Goal: Use online tool/utility: Utilize a website feature to perform a specific function

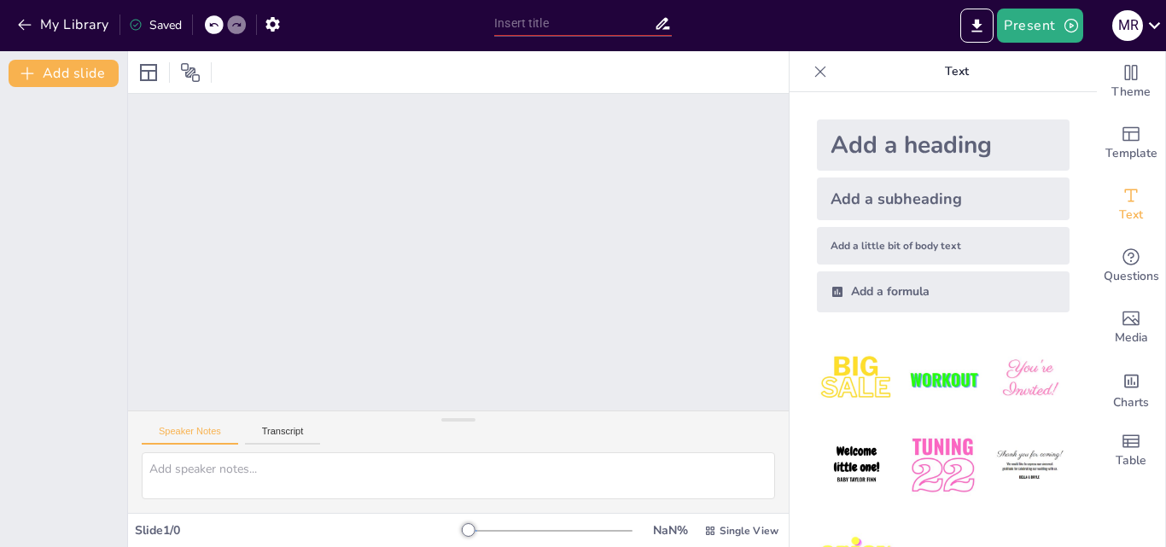
click at [1052, 72] on p "Text" at bounding box center [957, 71] width 246 height 41
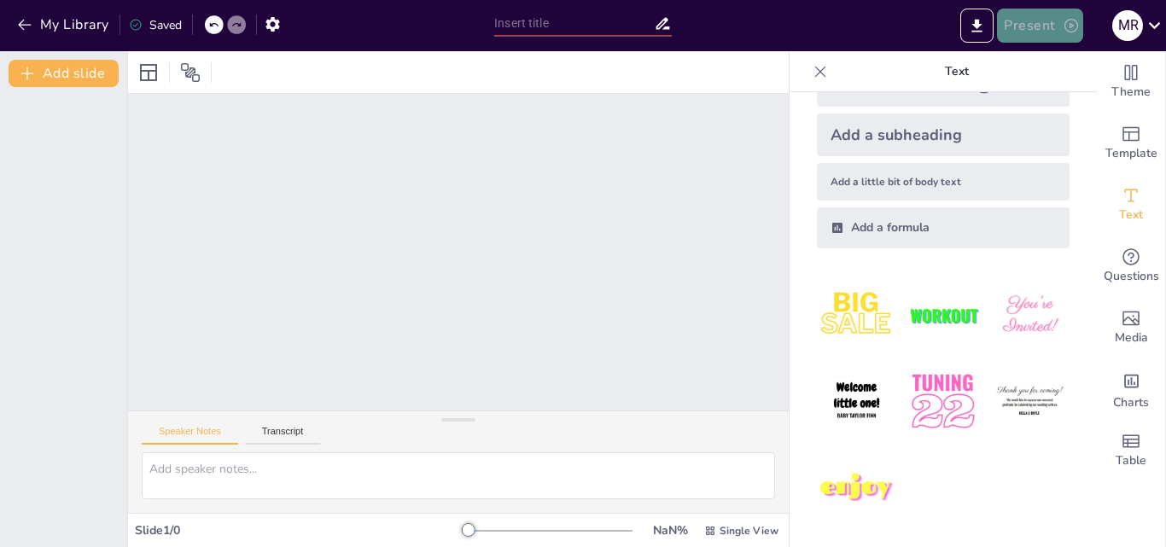
click at [1009, 18] on button "Present" at bounding box center [1039, 26] width 85 height 34
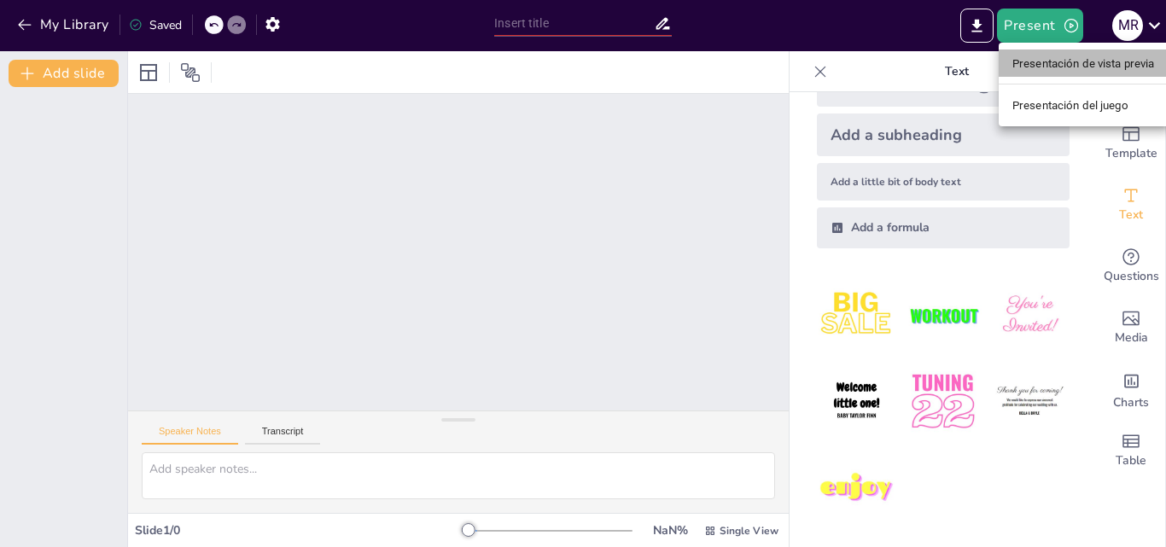
click at [1033, 59] on font "Presentación de vista previa" at bounding box center [1083, 63] width 143 height 13
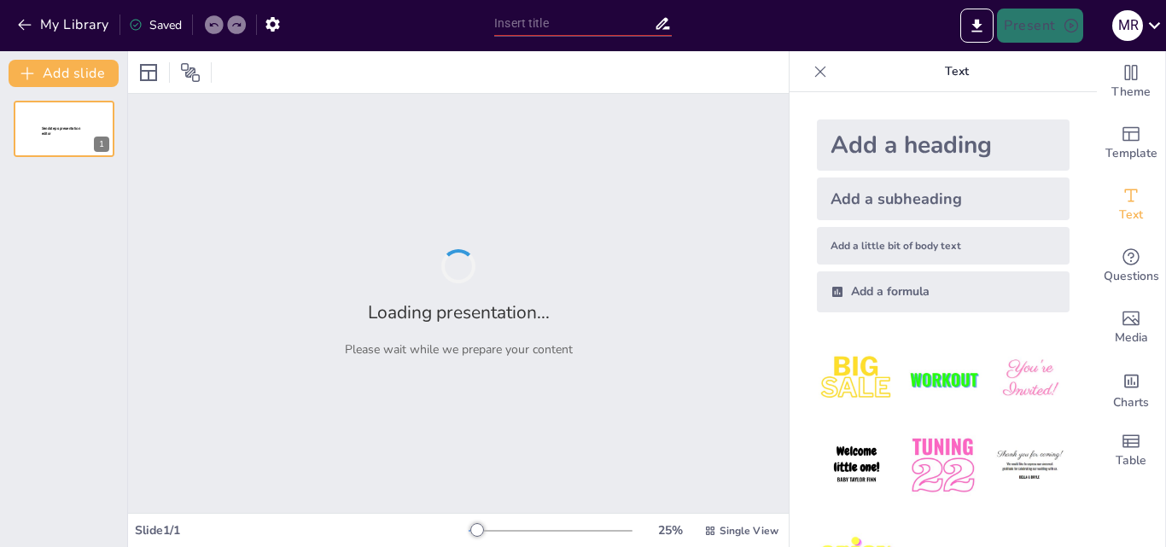
type input "Imported PROTOCOLOS DE ATENCION 2025 ok (1) (1) (1).pptx"
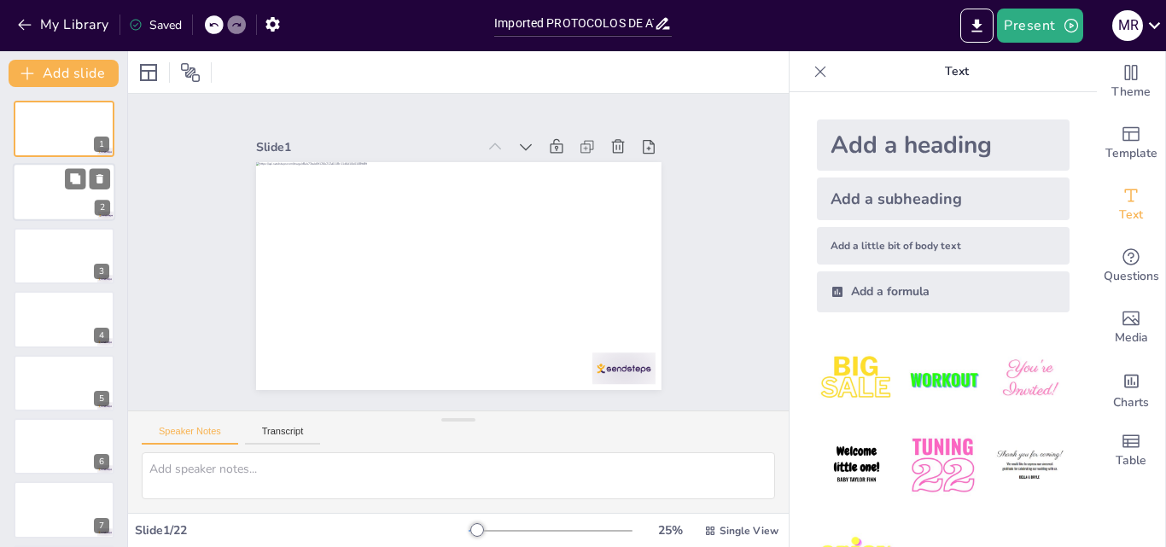
click at [54, 196] on div at bounding box center [64, 193] width 102 height 58
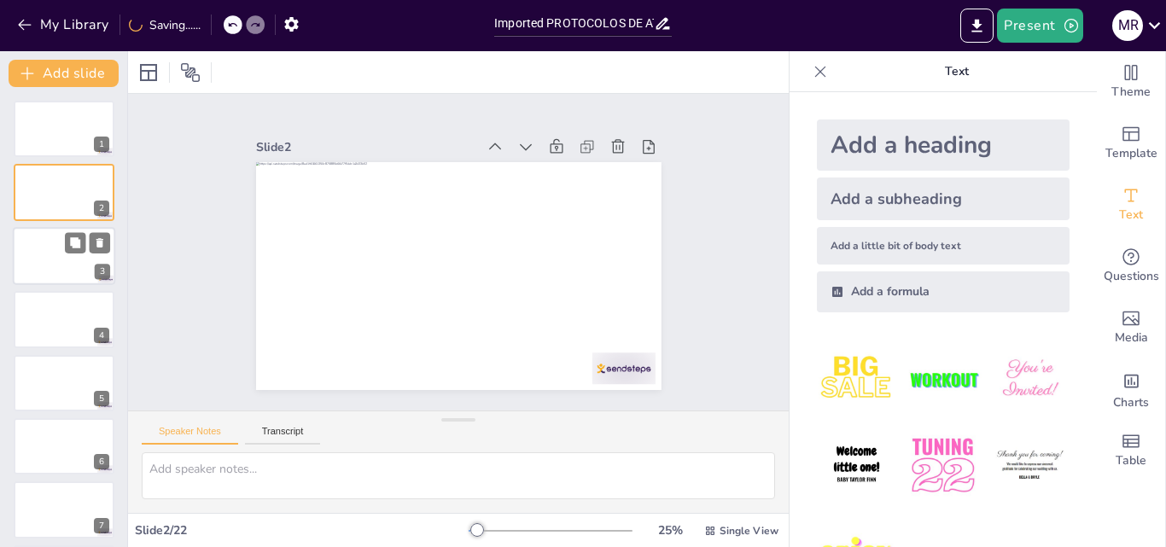
click at [49, 236] on div at bounding box center [64, 256] width 102 height 58
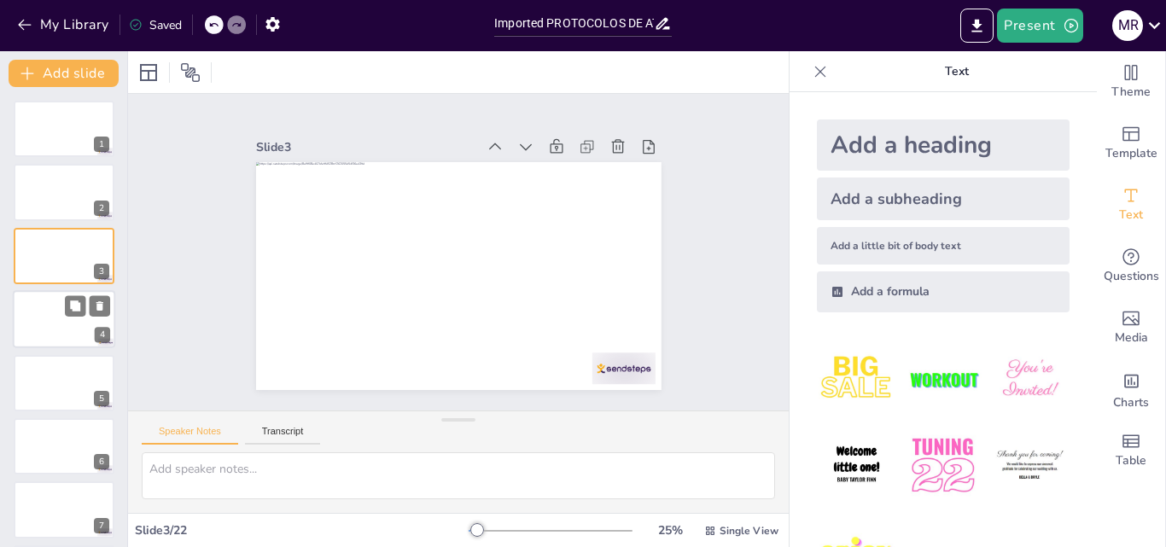
click at [59, 306] on div at bounding box center [64, 319] width 102 height 58
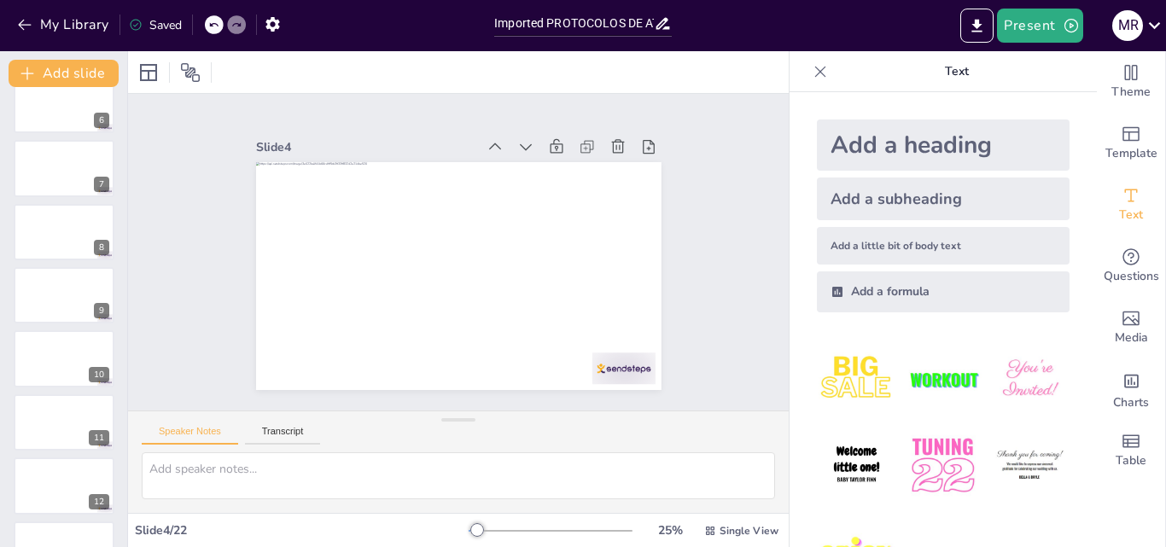
scroll to position [957, 0]
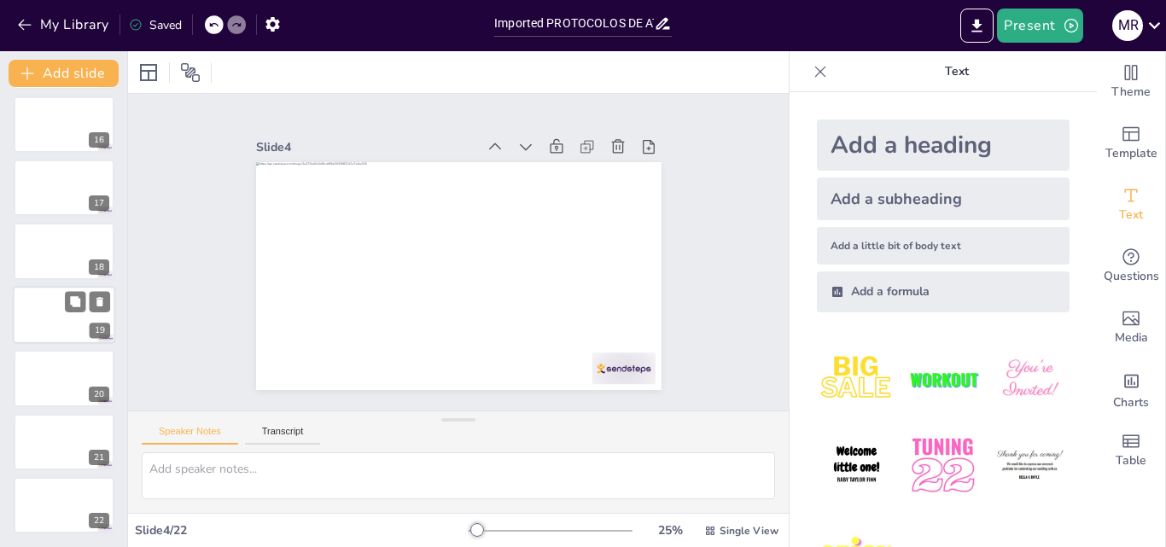
click at [38, 310] on div at bounding box center [64, 315] width 102 height 58
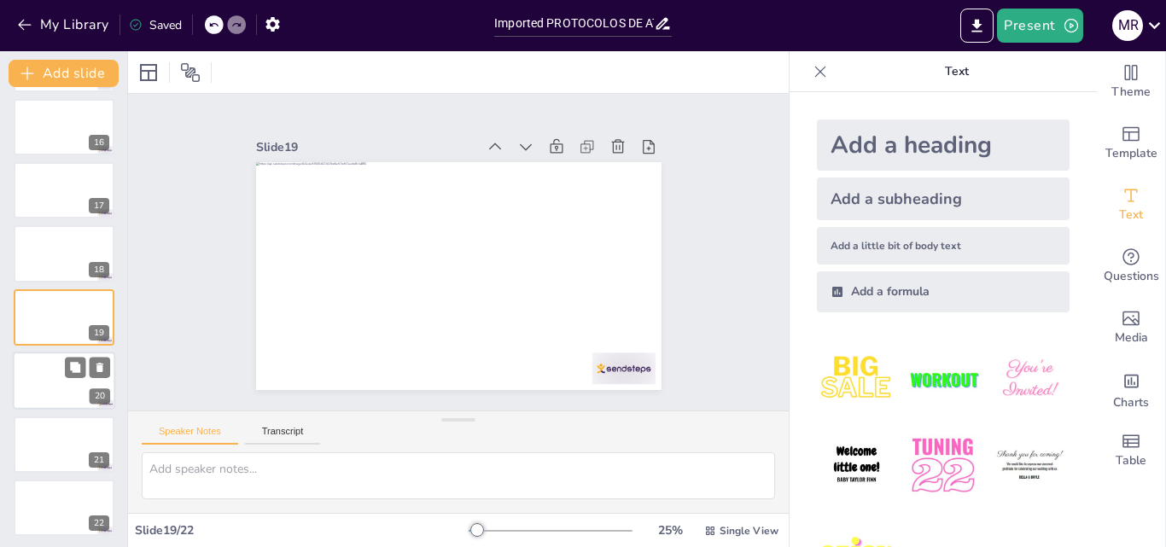
click at [51, 362] on div at bounding box center [64, 381] width 102 height 58
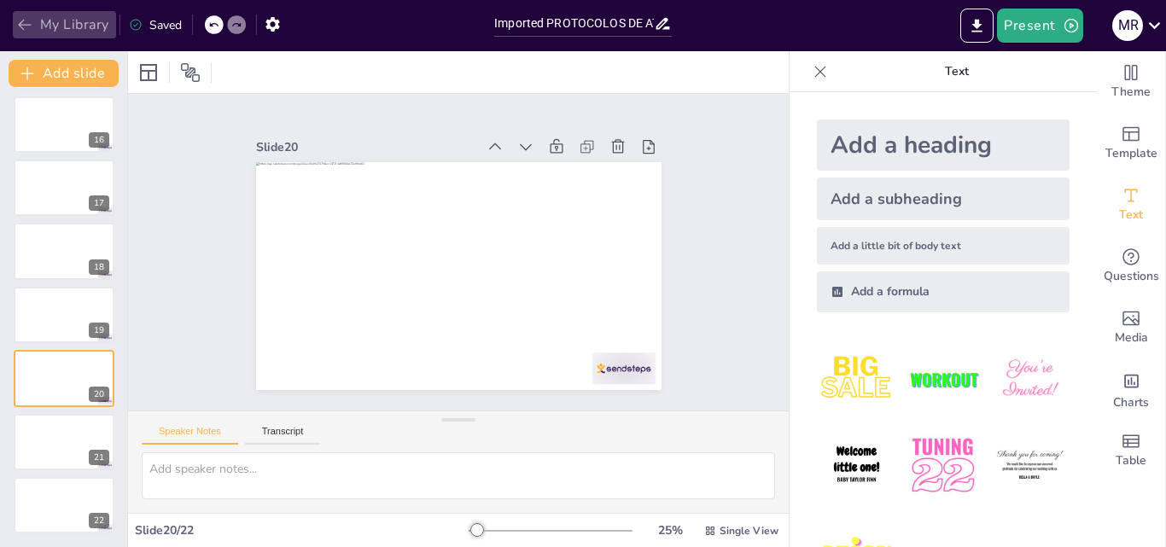
click at [21, 18] on icon "button" at bounding box center [24, 24] width 17 height 17
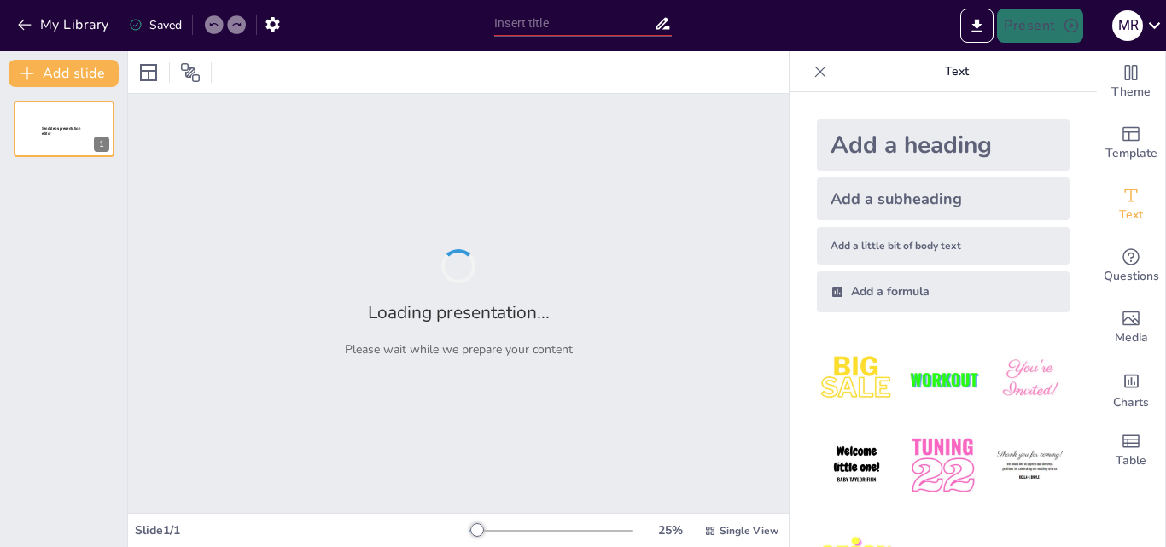
type input "Imported PROTOCOLOS DE ATENCION 2025 ok (2).pptx"
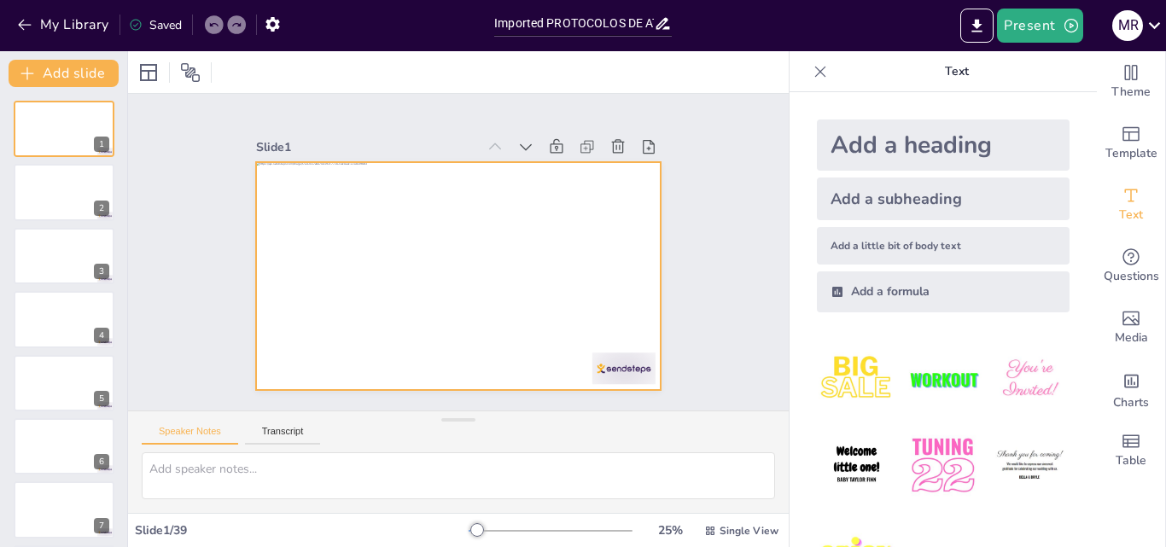
click at [402, 268] on div at bounding box center [455, 276] width 427 height 269
click at [525, 136] on icon at bounding box center [535, 146] width 20 height 20
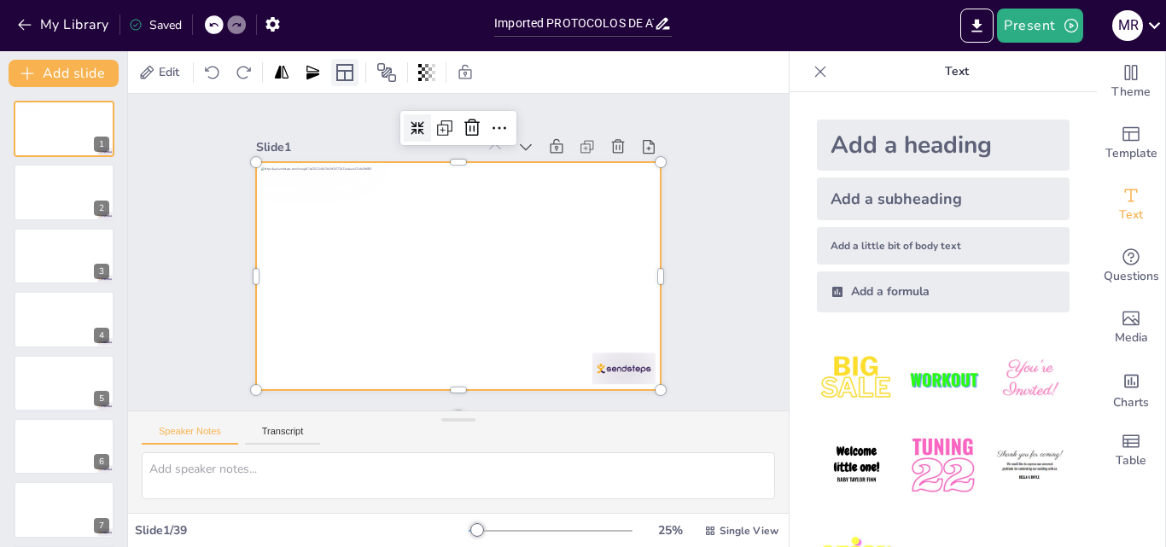
click at [346, 70] on icon at bounding box center [344, 72] width 17 height 17
click at [72, 184] on icon at bounding box center [75, 179] width 12 height 12
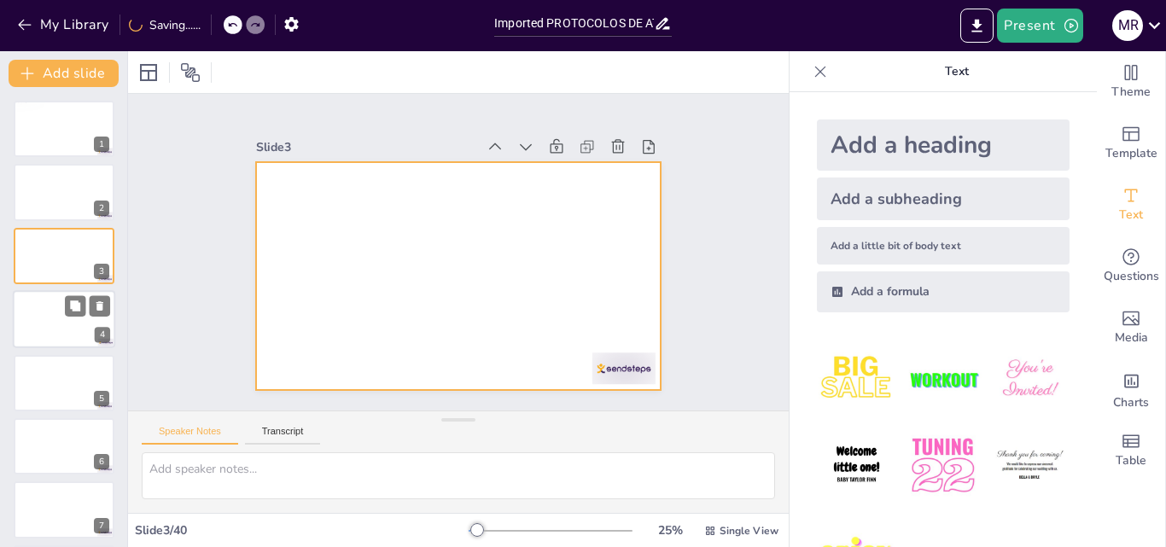
click at [58, 308] on div at bounding box center [64, 319] width 102 height 58
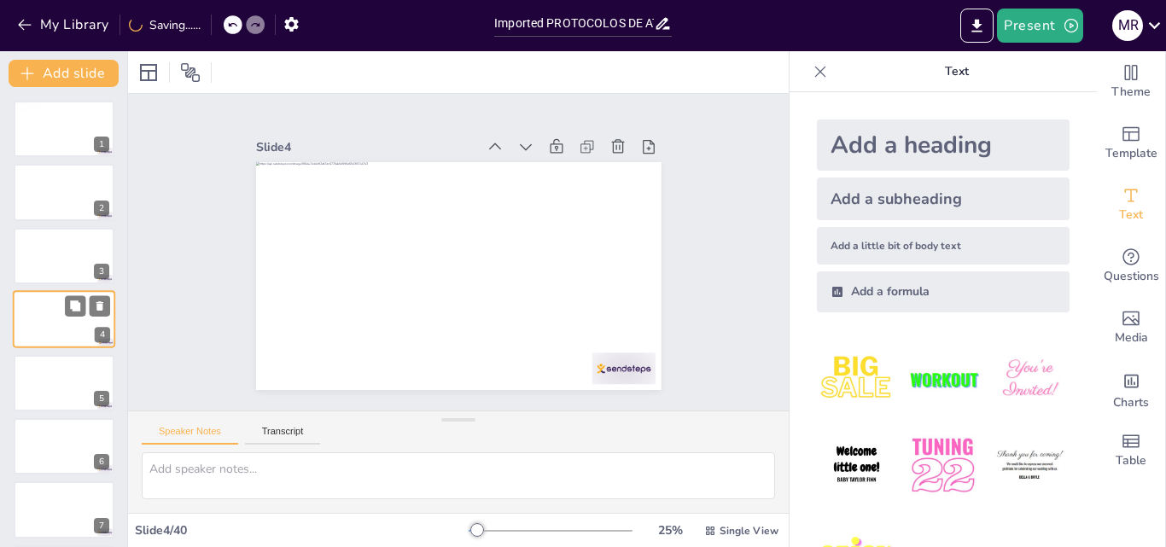
scroll to position [3, 0]
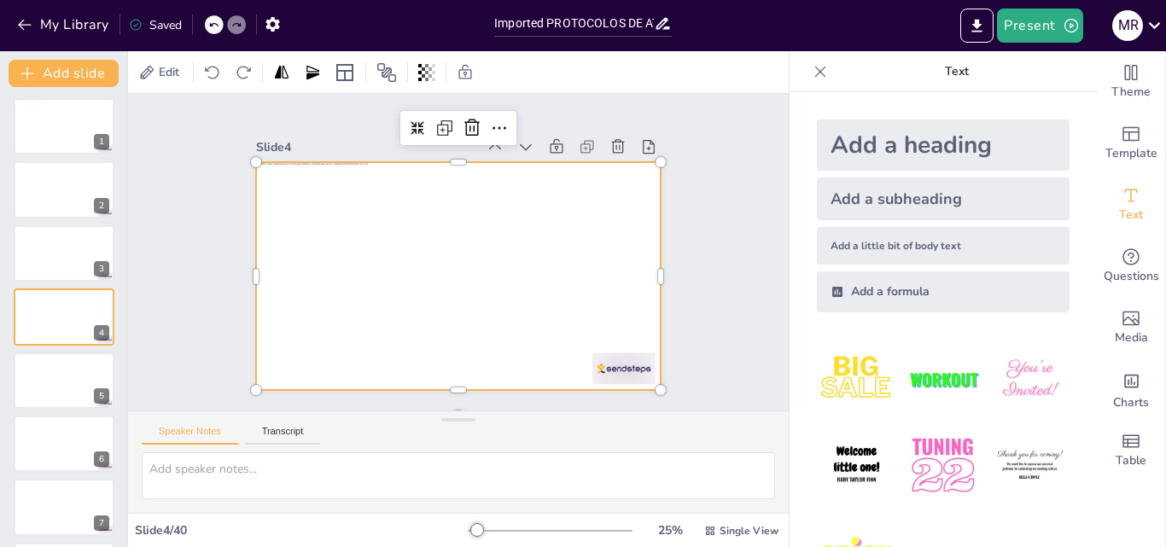
click at [469, 242] on div at bounding box center [453, 275] width 444 height 307
click at [349, 73] on icon at bounding box center [345, 72] width 20 height 20
click at [933, 375] on img at bounding box center [942, 379] width 79 height 79
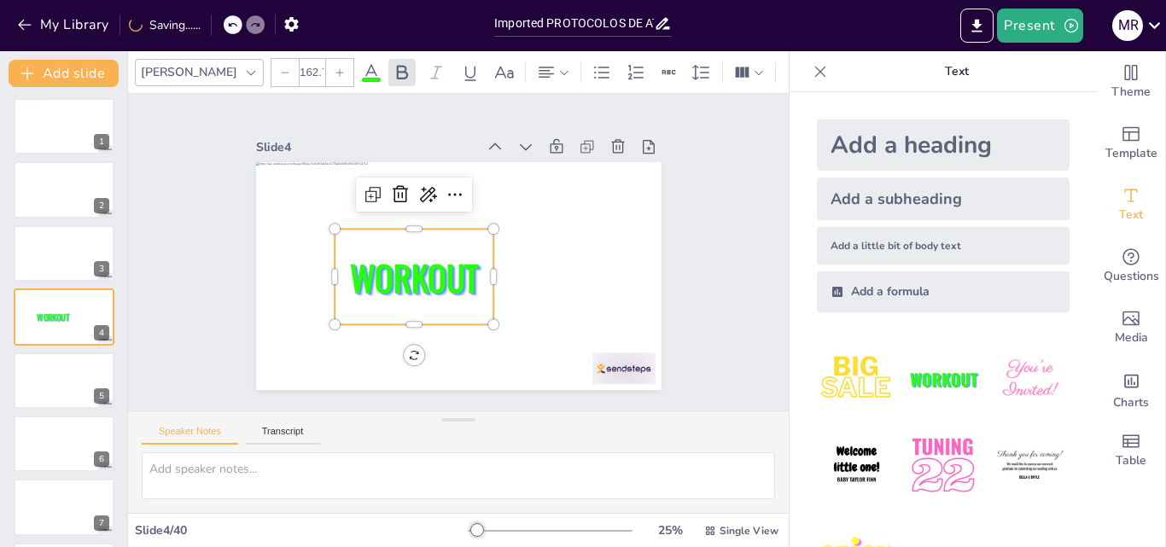
click at [933, 375] on img at bounding box center [942, 379] width 79 height 79
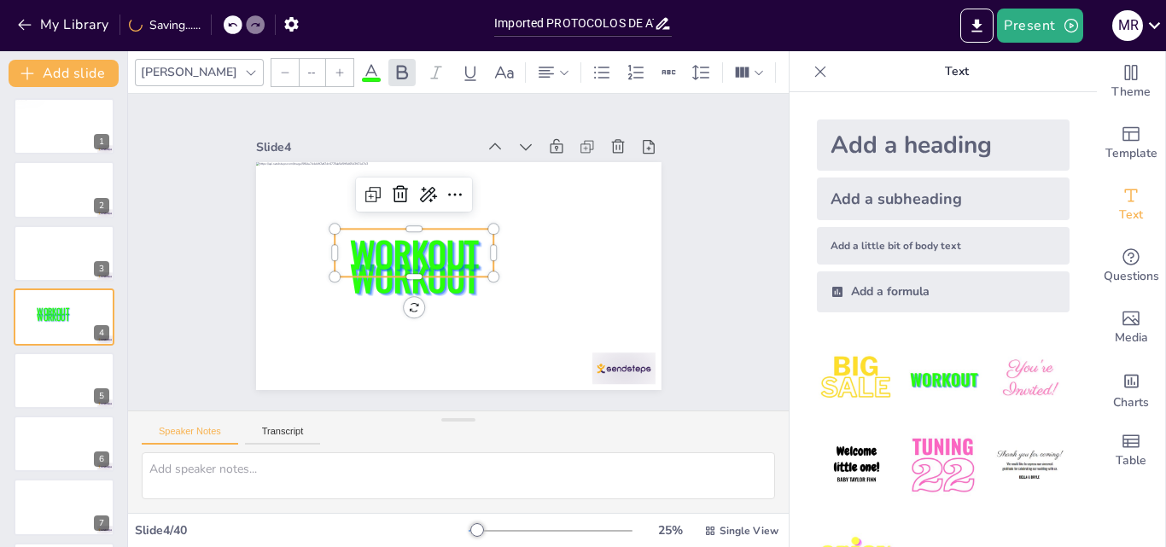
type input "162.7"
click at [395, 186] on icon at bounding box center [406, 189] width 22 height 22
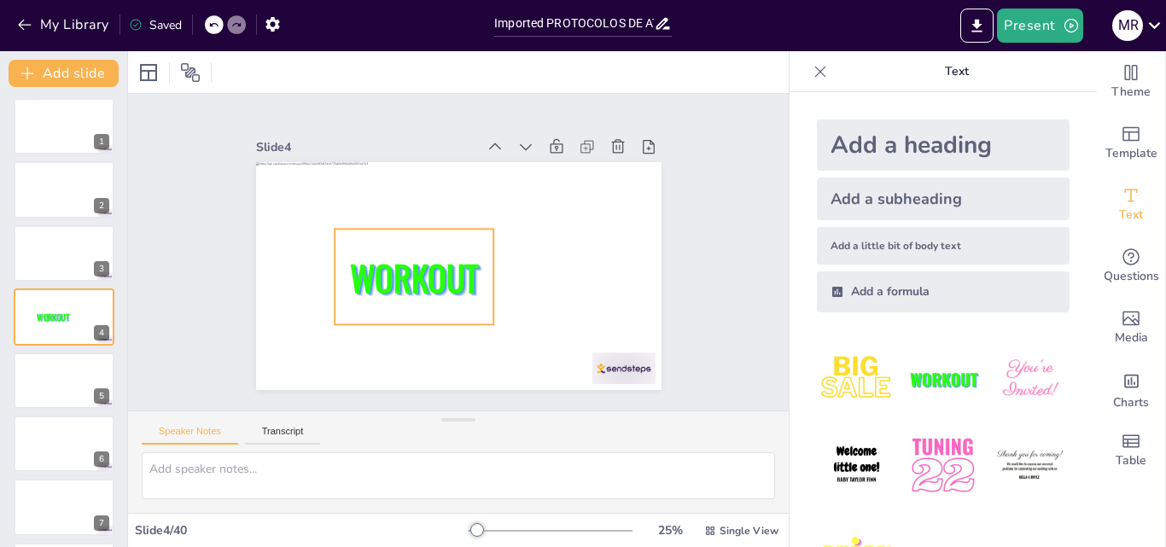
click at [440, 275] on span "WORKOUT" at bounding box center [408, 262] width 138 height 88
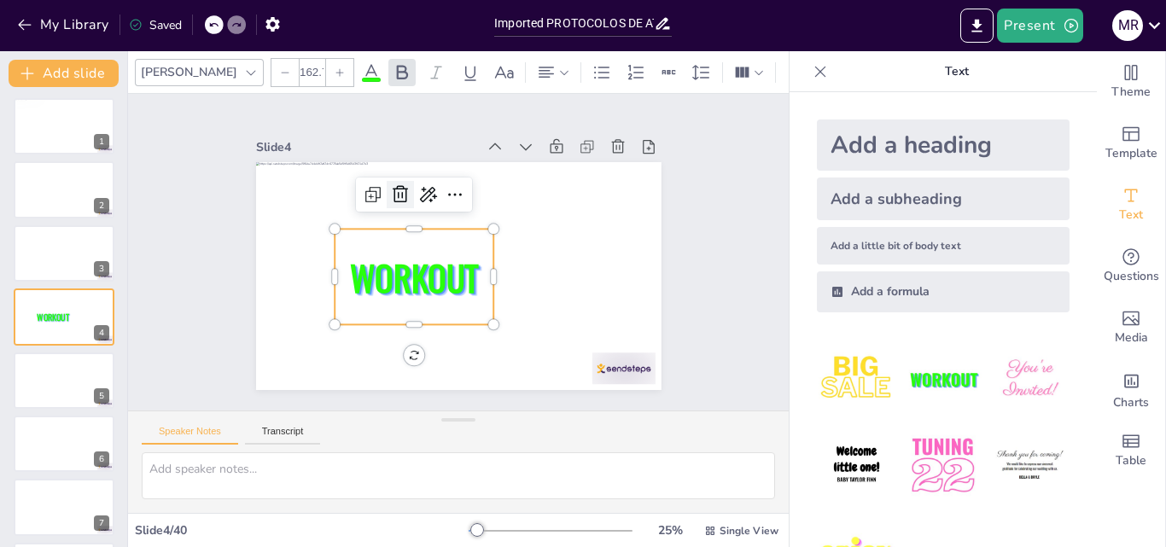
click at [395, 187] on icon at bounding box center [406, 189] width 22 height 22
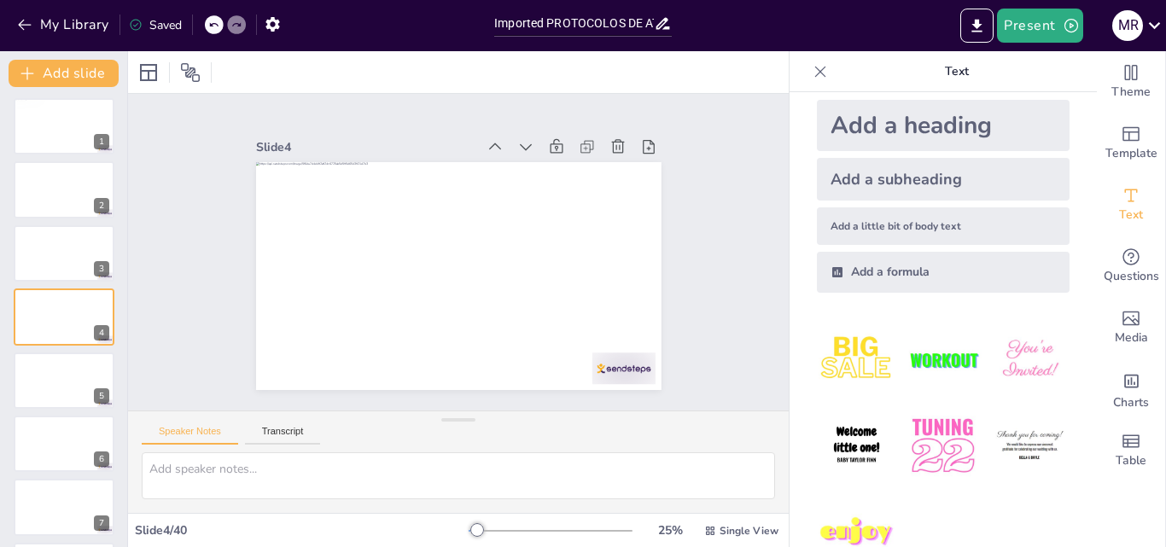
scroll to position [0, 0]
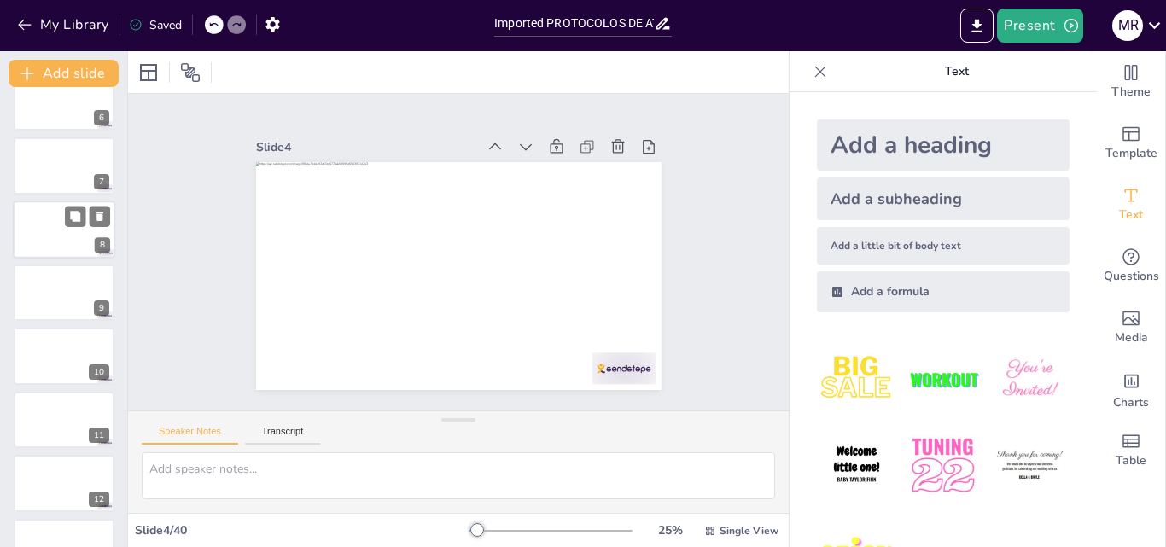
click at [51, 232] on div at bounding box center [64, 230] width 102 height 58
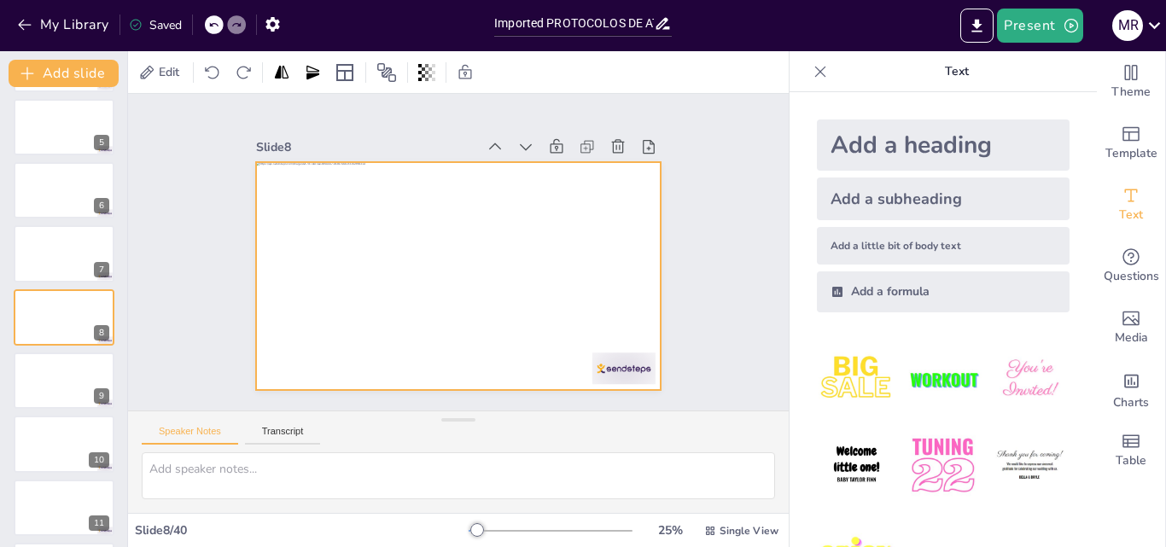
click at [347, 218] on div at bounding box center [455, 276] width 427 height 269
click at [305, 207] on div at bounding box center [453, 275] width 444 height 307
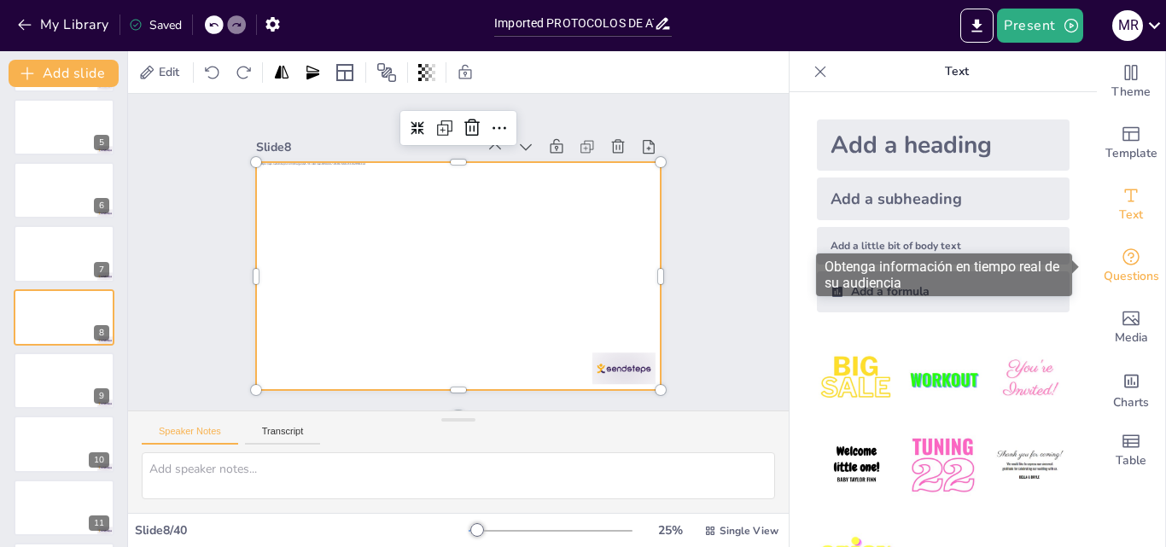
click at [1127, 265] on icon "Get real-time input from your audience" at bounding box center [1131, 257] width 20 height 20
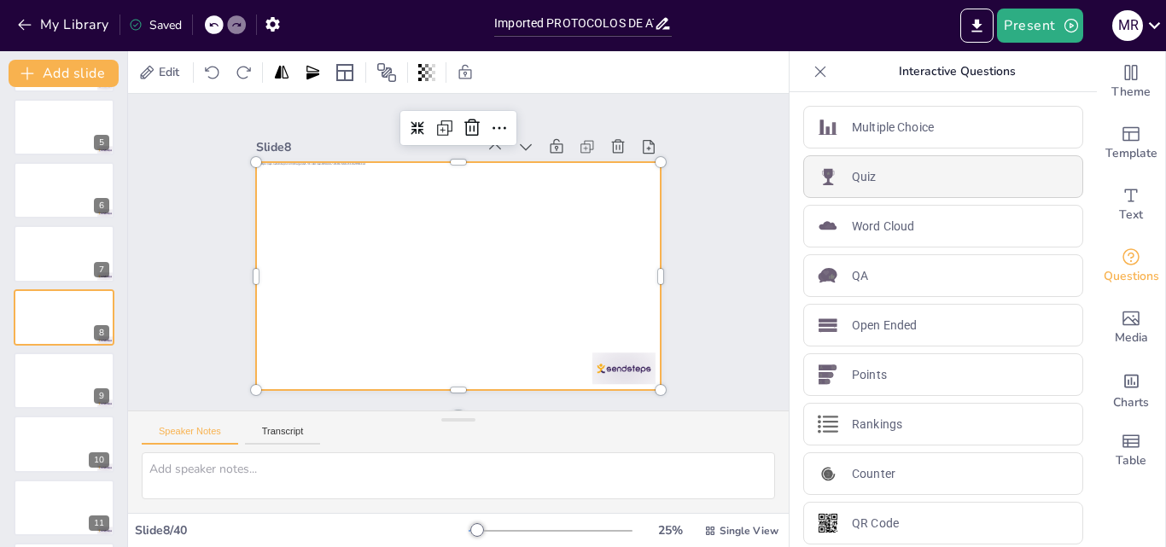
click at [967, 183] on div "Quiz" at bounding box center [943, 176] width 280 height 43
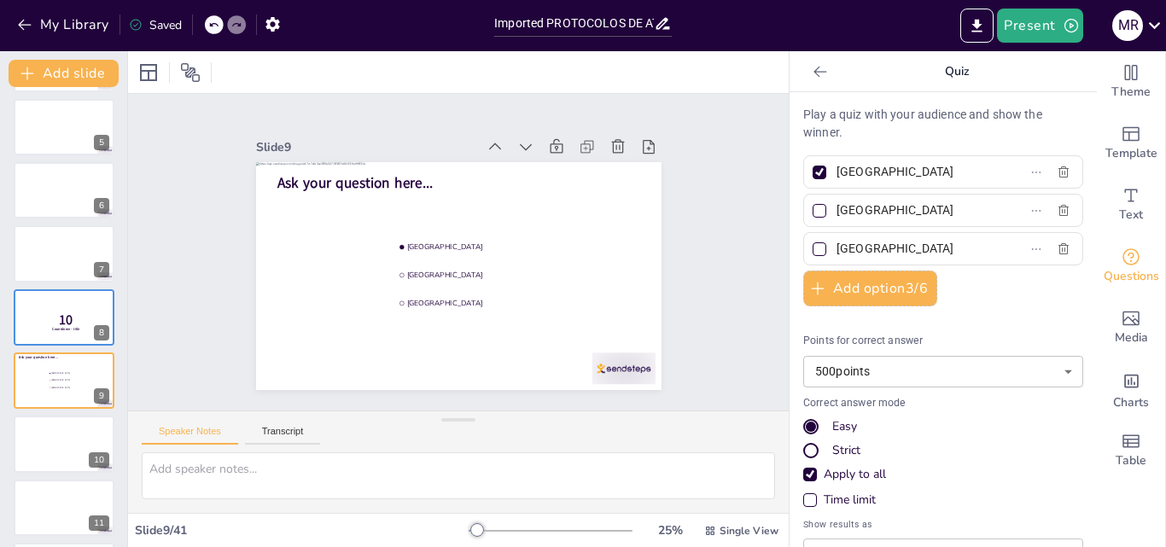
click at [813, 71] on icon at bounding box center [819, 71] width 13 height 11
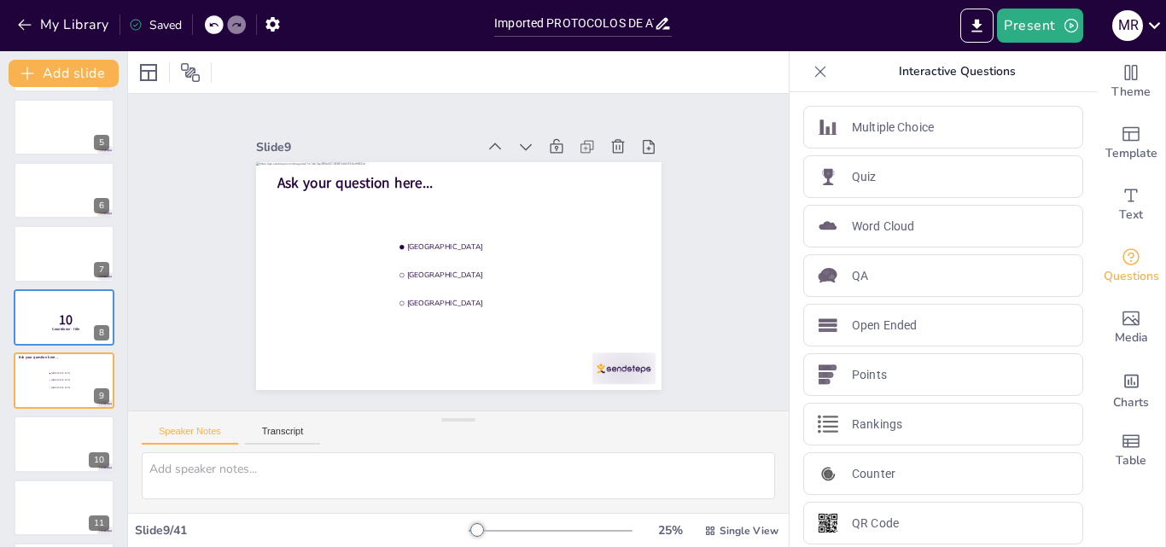
click at [812, 71] on icon at bounding box center [820, 71] width 17 height 17
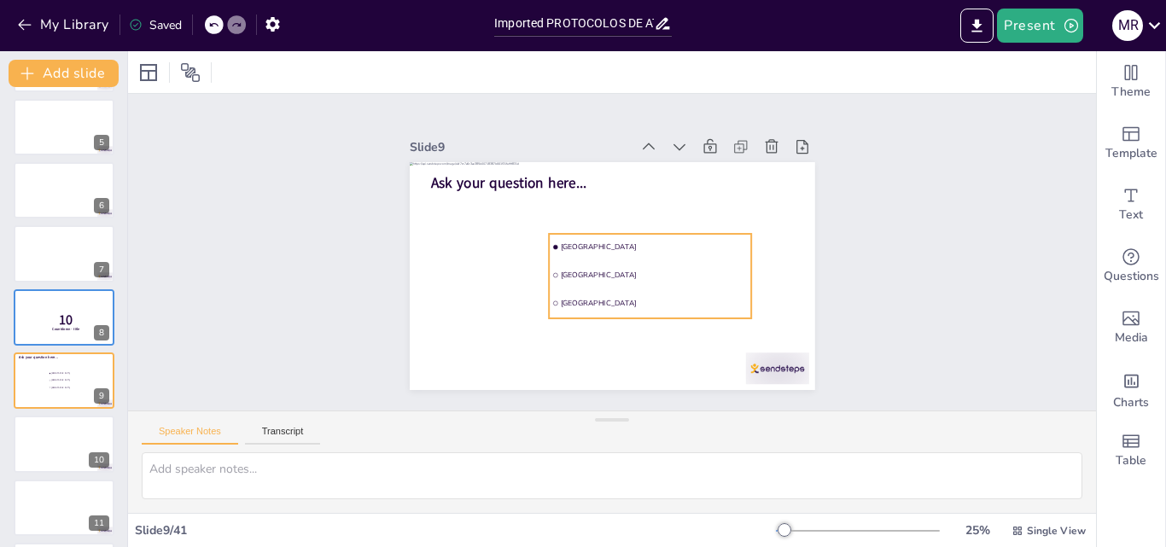
click at [725, 268] on div "Slide 1 Slide 2 Slide 3 Slide 4 Slide 5 Slide 6 Slide 7 Slide 8 10 Countdown - …" at bounding box center [612, 252] width 968 height 317
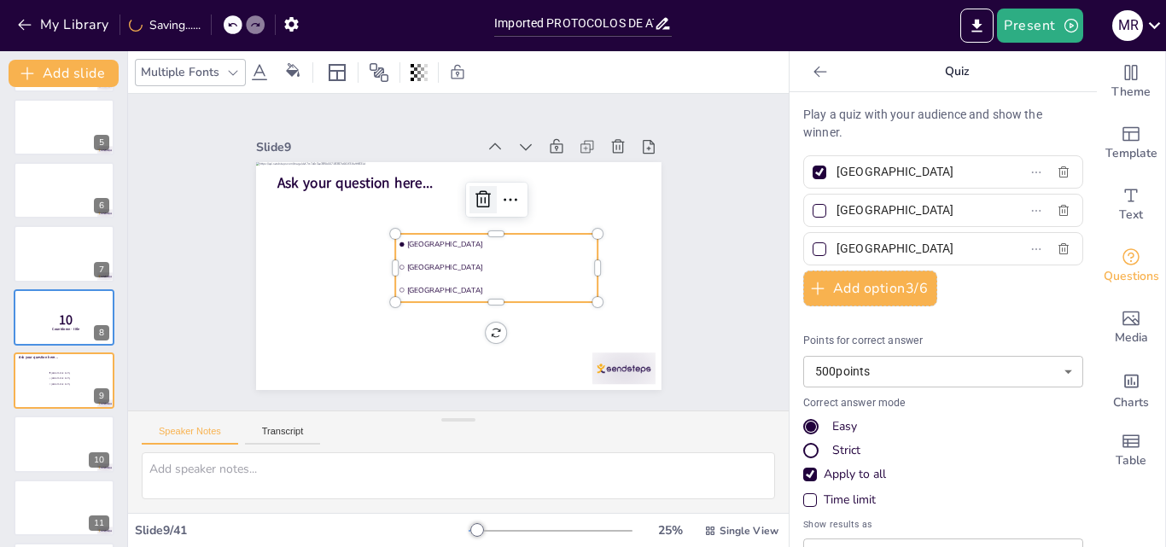
click at [477, 192] on icon at bounding box center [488, 202] width 22 height 22
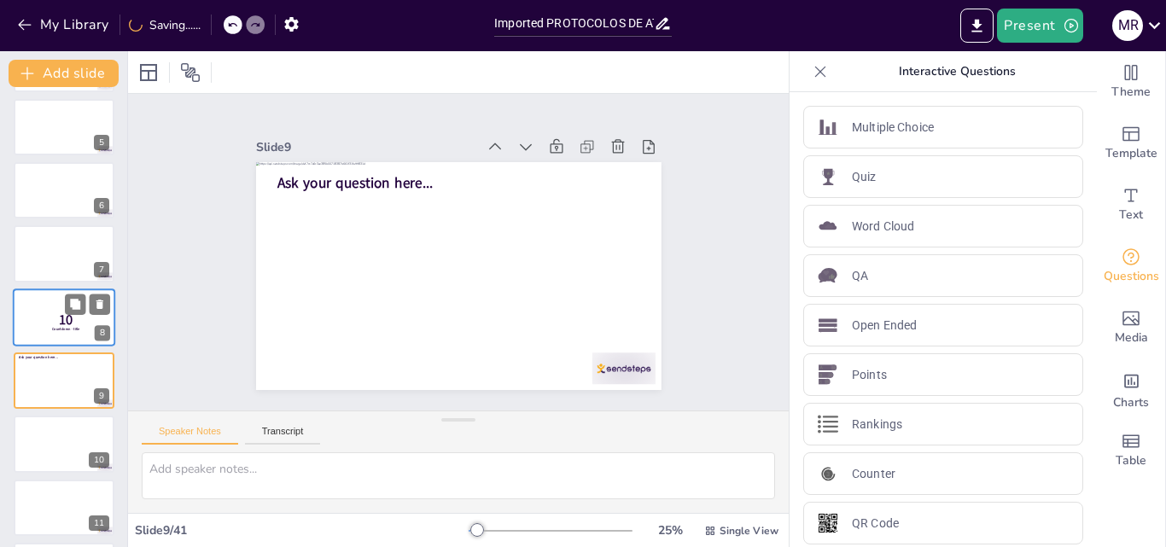
click at [55, 317] on p "10" at bounding box center [66, 320] width 45 height 19
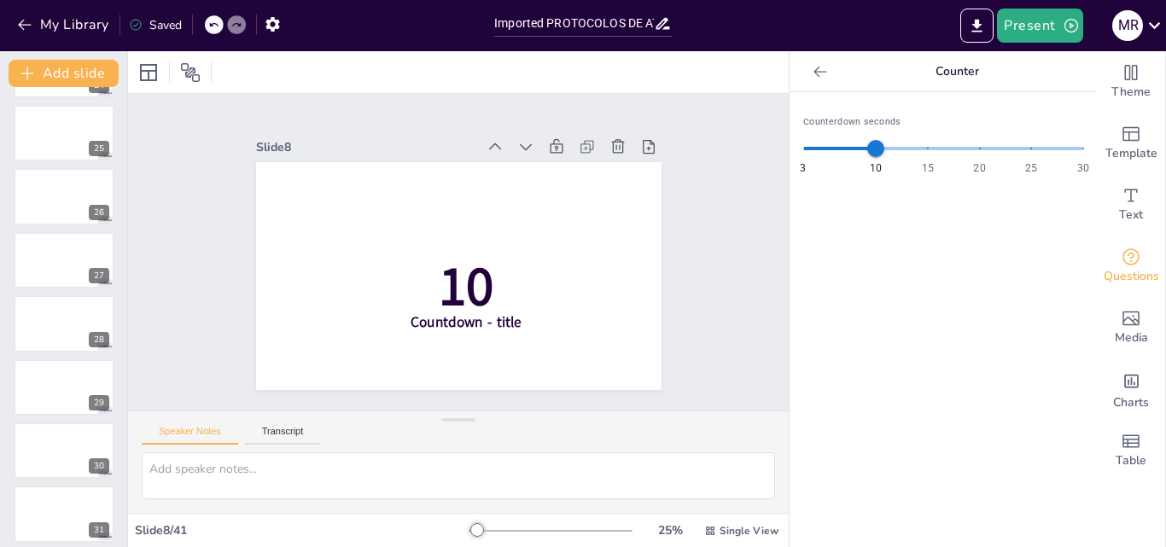
scroll to position [1536, 0]
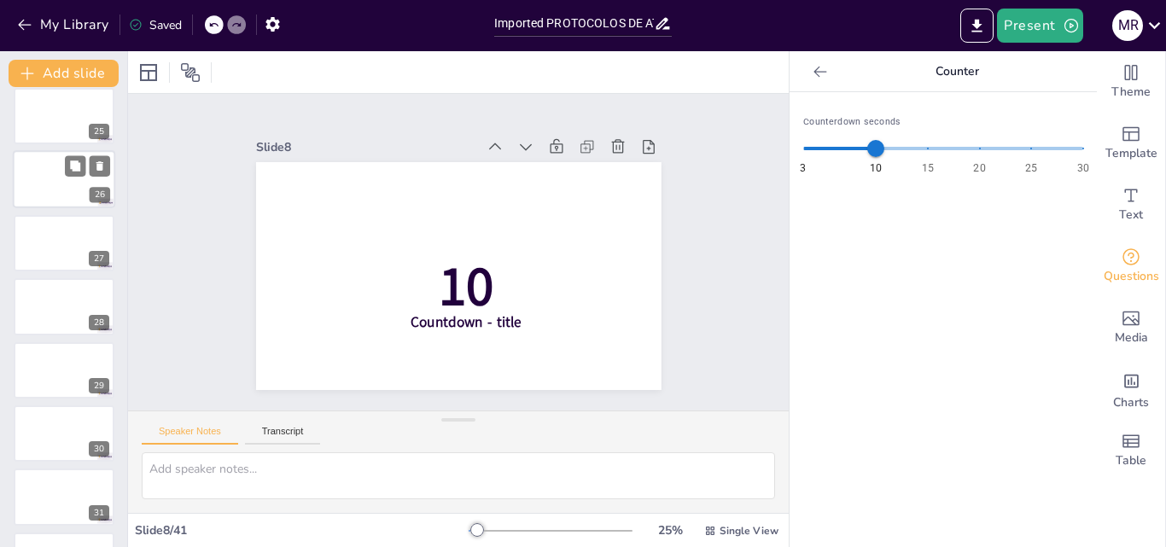
click at [33, 183] on div at bounding box center [64, 180] width 102 height 58
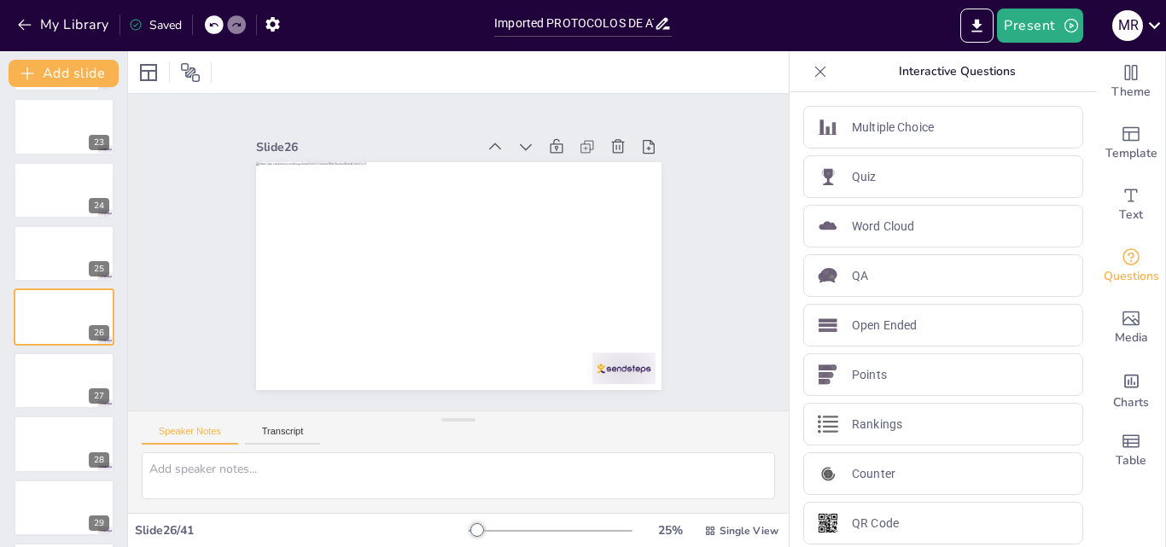
click at [812, 75] on icon at bounding box center [820, 71] width 17 height 17
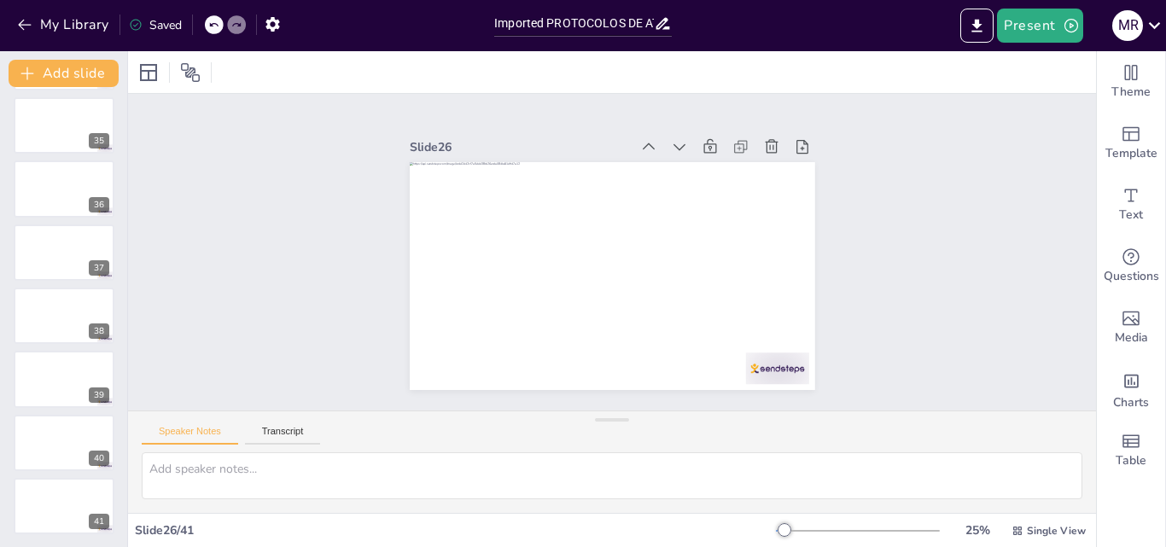
scroll to position [2163, 0]
click at [53, 379] on div at bounding box center [64, 379] width 102 height 58
click at [423, 471] on textarea at bounding box center [612, 475] width 940 height 47
click at [664, 27] on icon at bounding box center [662, 24] width 14 height 12
click at [570, 24] on input "Imported PROTOCOLOS DE ATENCION 2025 ok (2).pptx" at bounding box center [574, 23] width 160 height 25
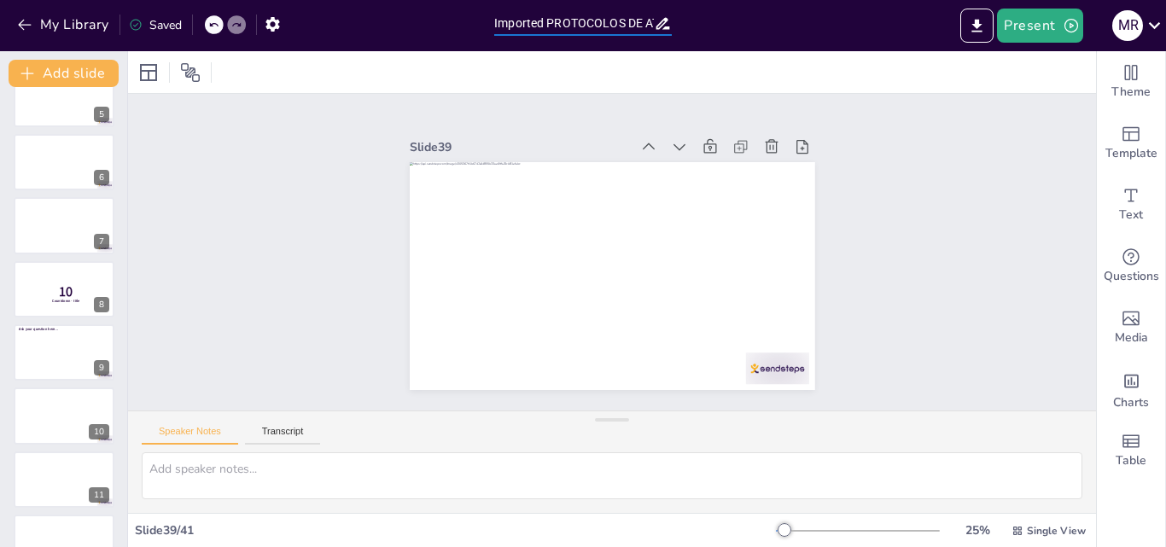
scroll to position [0, 0]
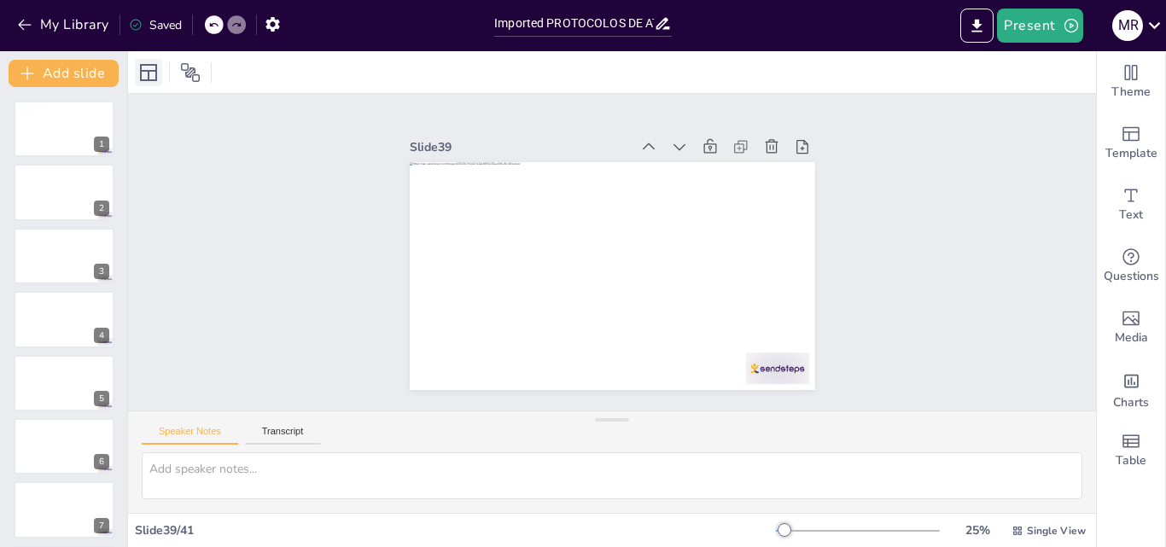
click at [148, 75] on icon at bounding box center [148, 72] width 17 height 17
click at [1054, 29] on button "Present" at bounding box center [1039, 26] width 85 height 34
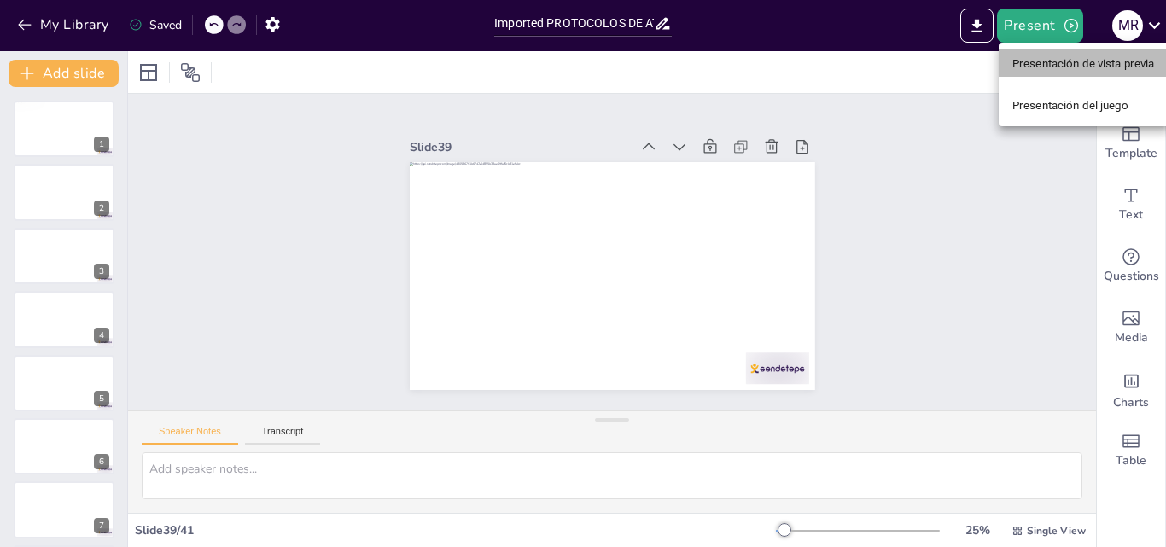
click at [1063, 57] on font "Presentación de vista previa" at bounding box center [1083, 63] width 143 height 13
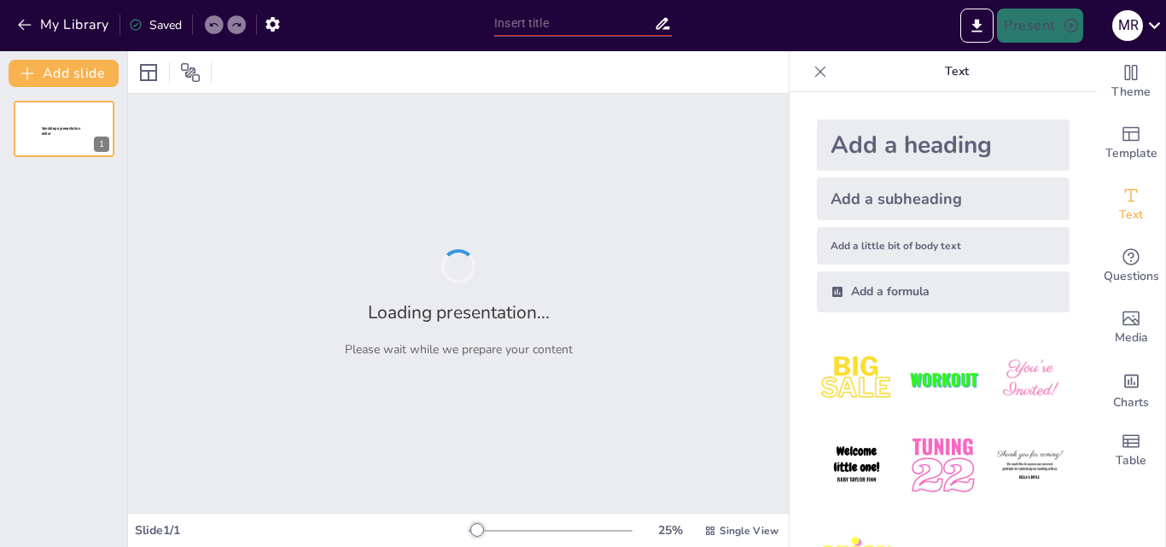
type input "Imported PROTOCOLOS DE ATENCION 2025 ok (2).pptx"
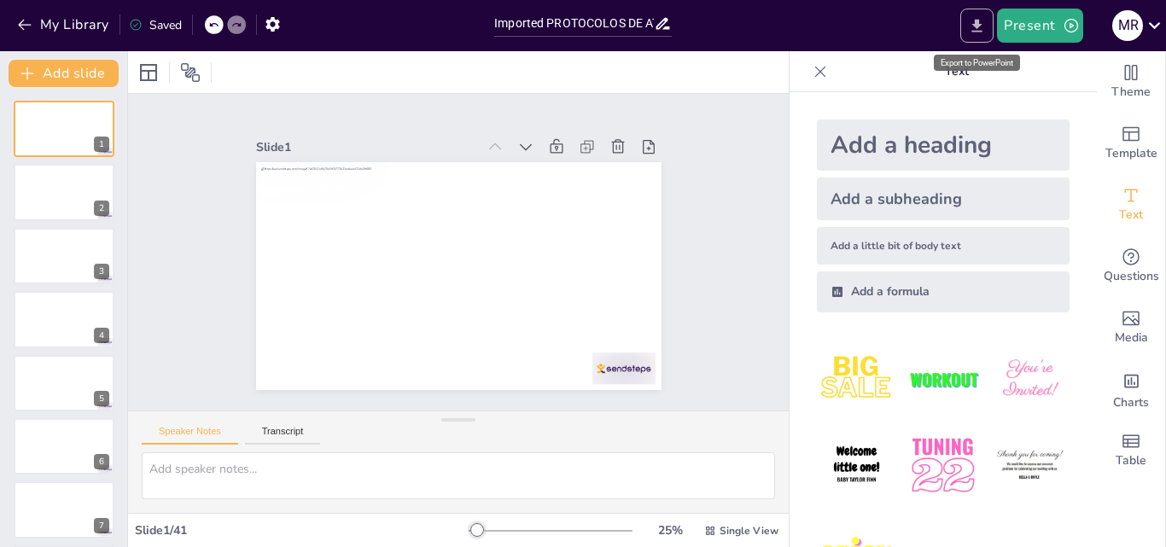
click at [975, 24] on icon "Export to PowerPoint" at bounding box center [977, 25] width 10 height 13
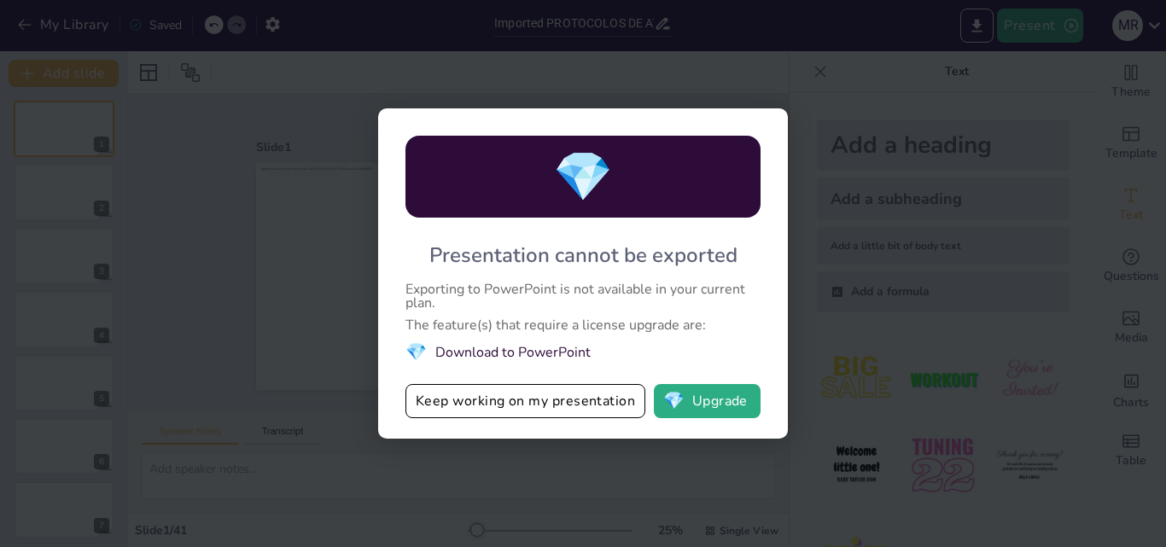
click at [869, 267] on div "💎 Presentation cannot be exported Exporting to PowerPoint is not available in y…" at bounding box center [583, 273] width 1166 height 547
